Goal: Find contact information: Find contact information

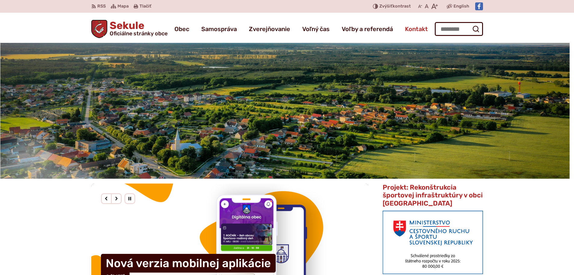
click at [416, 27] on span "Kontakt" at bounding box center [416, 28] width 23 height 17
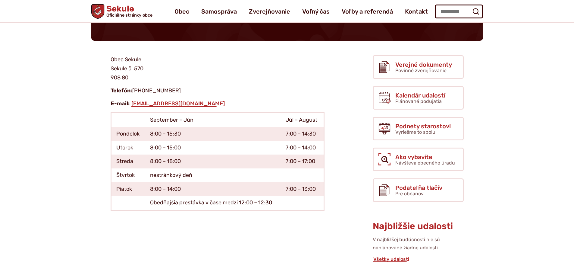
scroll to position [60, 0]
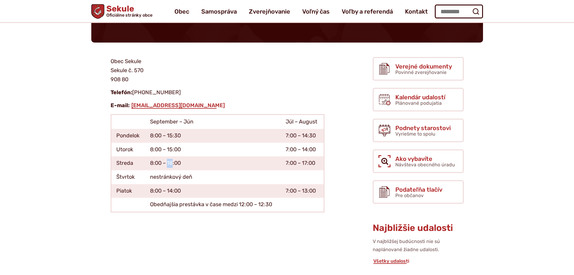
drag, startPoint x: 168, startPoint y: 163, endPoint x: 173, endPoint y: 163, distance: 4.5
click at [173, 163] on td "8:00 – 18:00" at bounding box center [213, 163] width 136 height 14
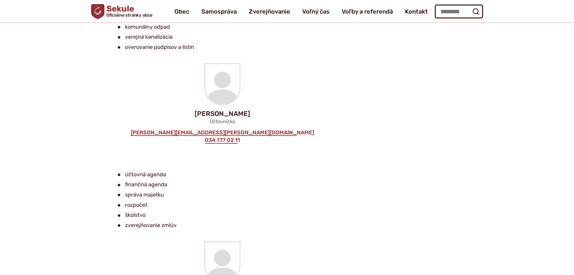
scroll to position [783, 0]
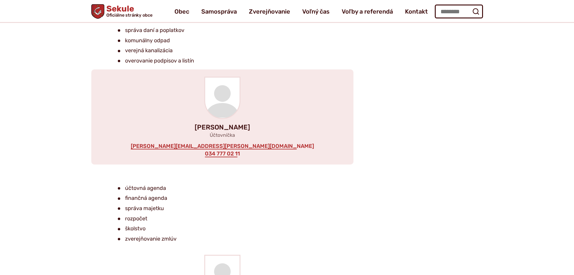
drag, startPoint x: 188, startPoint y: 125, endPoint x: 268, endPoint y: 126, distance: 80.8
click at [268, 126] on p "[PERSON_NAME]" at bounding box center [222, 127] width 243 height 7
copy p "[PERSON_NAME]"
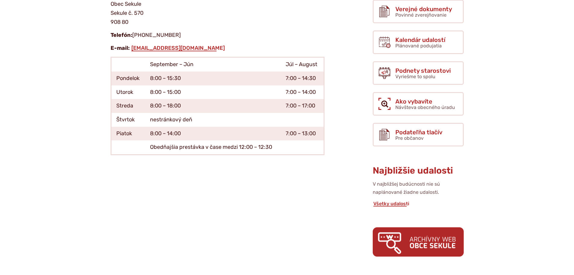
scroll to position [151, 0]
